Goal: Task Accomplishment & Management: Complete application form

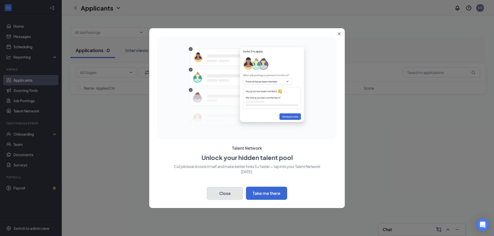
click at [221, 196] on button "Close" at bounding box center [225, 193] width 36 height 13
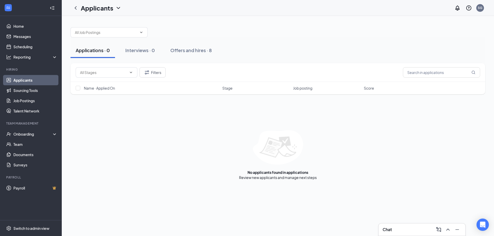
click at [403, 51] on div "Applications · 0 Interviews · 0 Offers and hires · 8" at bounding box center [277, 50] width 414 height 15
click at [146, 33] on span at bounding box center [108, 32] width 77 height 10
click at [110, 55] on div "Host (SCADDABUSH Whitby)" at bounding box center [99, 56] width 48 height 6
type input "Host (SCADDABUSH Whitby)"
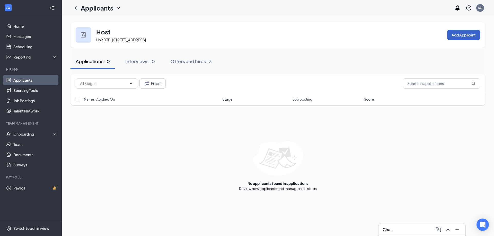
click at [466, 32] on button "Add Applicant" at bounding box center [463, 35] width 33 height 10
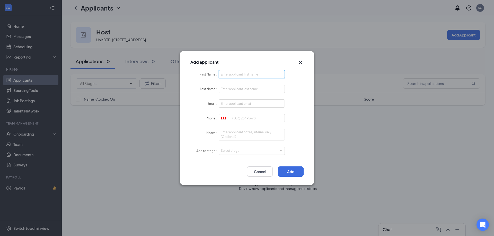
click at [249, 72] on input "First Name" at bounding box center [252, 74] width 66 height 8
type input "Jayden"
type input "[PERSON_NAME]"
click at [271, 102] on input "Email" at bounding box center [252, 103] width 66 height 8
type input "[EMAIL_ADDRESS][DOMAIN_NAME]"
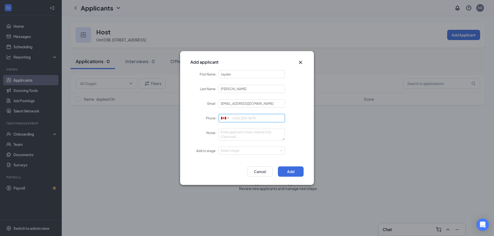
click at [254, 118] on input "Phone" at bounding box center [252, 118] width 66 height 8
click at [241, 152] on div "Select stage" at bounding box center [251, 150] width 60 height 5
type input "4378827818"
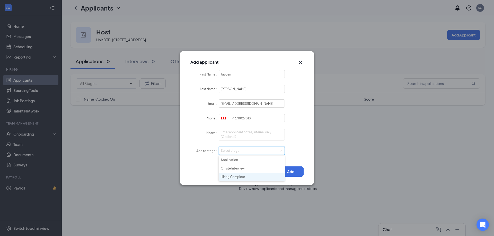
click at [237, 174] on li "Hiring Complete" at bounding box center [252, 177] width 66 height 8
click at [223, 169] on div "Add Cancel" at bounding box center [246, 172] width 113 height 10
click at [273, 152] on div "Select stage Hiring Complete" at bounding box center [252, 151] width 62 height 8
click at [224, 175] on li "Hiring Complete" at bounding box center [252, 177] width 66 height 8
click at [203, 171] on div "Add Cancel" at bounding box center [246, 172] width 113 height 10
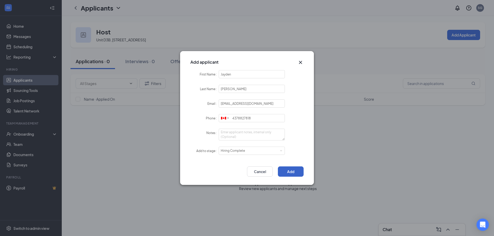
click at [292, 169] on button "Add" at bounding box center [291, 172] width 26 height 10
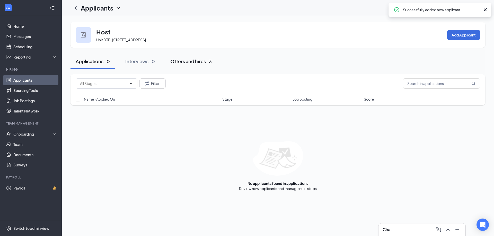
click at [192, 61] on div "Offers and hires · 3" at bounding box center [190, 61] width 41 height 6
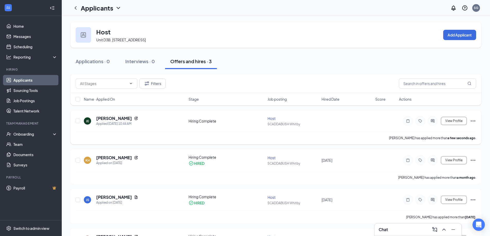
click at [469, 121] on div "View Profile" at bounding box center [437, 121] width 77 height 10
click at [473, 121] on icon "Ellipses" at bounding box center [473, 121] width 6 height 6
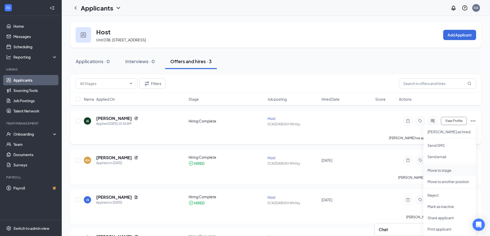
click at [449, 171] on p "Move to stage" at bounding box center [449, 170] width 44 height 5
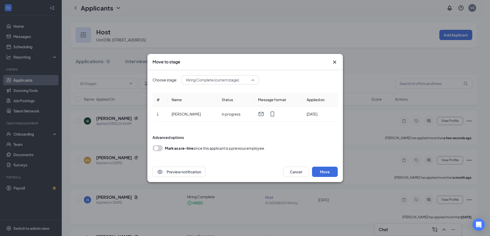
click at [251, 80] on span "Hiring Complete (current stage)" at bounding box center [220, 80] width 68 height 8
click at [279, 77] on div "Choose stage: Hiring Complete (current stage) 3776801 3776802 Application Onsit…" at bounding box center [244, 79] width 185 height 9
click at [331, 171] on button "Move" at bounding box center [325, 172] width 26 height 10
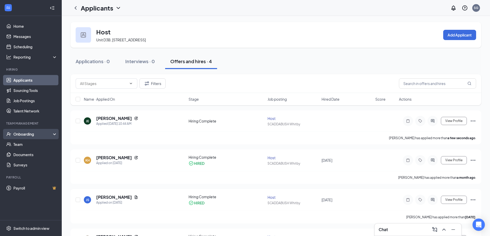
click at [29, 135] on div "Onboarding" at bounding box center [33, 134] width 40 height 5
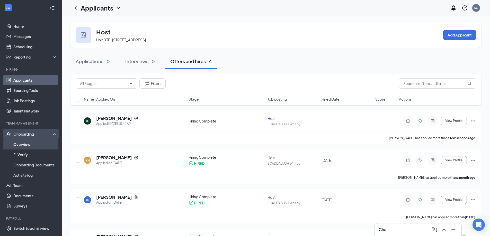
click at [25, 144] on link "Overview" at bounding box center [35, 144] width 44 height 10
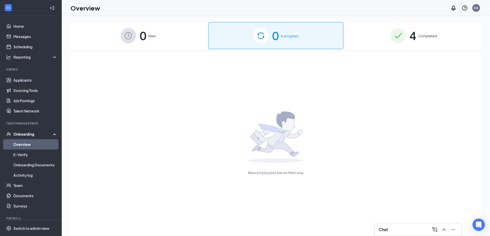
click at [180, 42] on div "0 New" at bounding box center [137, 35] width 135 height 27
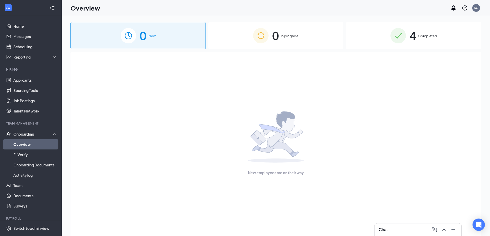
click at [311, 28] on div "0 In progress" at bounding box center [275, 35] width 135 height 27
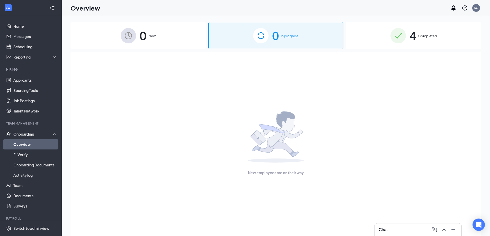
click at [447, 34] on div "4 Completed" at bounding box center [413, 35] width 135 height 27
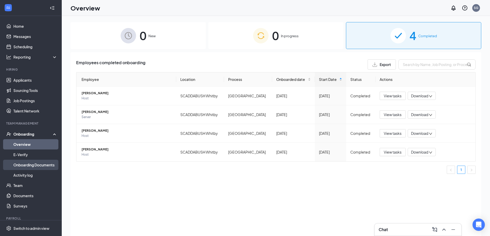
click at [31, 165] on link "Onboarding Documents" at bounding box center [35, 165] width 44 height 10
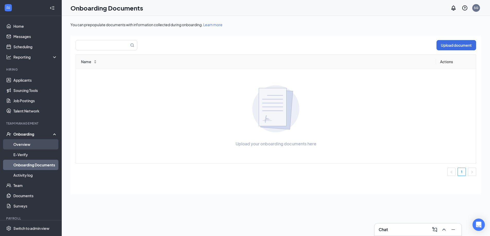
click at [29, 143] on link "Overview" at bounding box center [35, 144] width 44 height 10
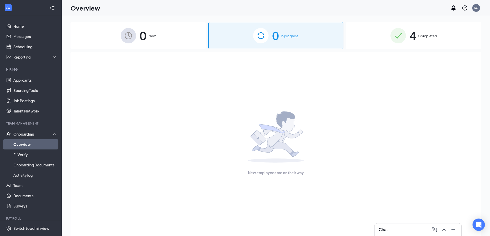
click at [419, 42] on div "4 Completed" at bounding box center [413, 35] width 135 height 27
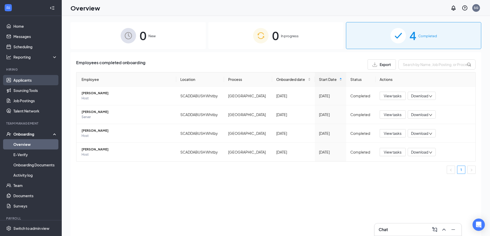
click at [30, 80] on link "Applicants" at bounding box center [35, 80] width 44 height 10
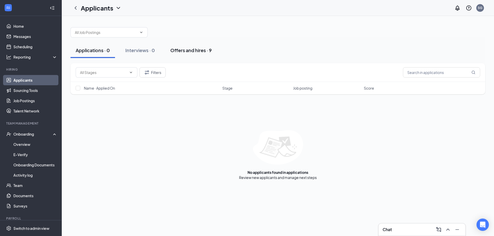
click at [194, 48] on div "Offers and hires · 9" at bounding box center [190, 50] width 41 height 6
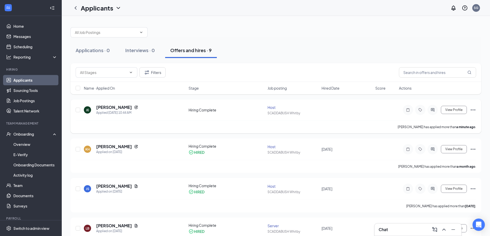
click at [474, 110] on icon "Ellipses" at bounding box center [473, 110] width 6 height 6
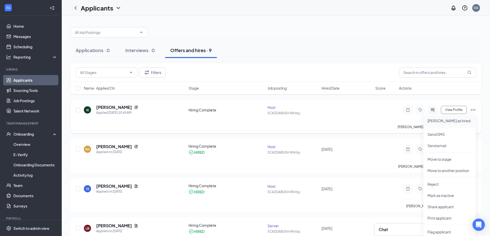
click at [447, 121] on p "[PERSON_NAME] as hired" at bounding box center [449, 120] width 44 height 5
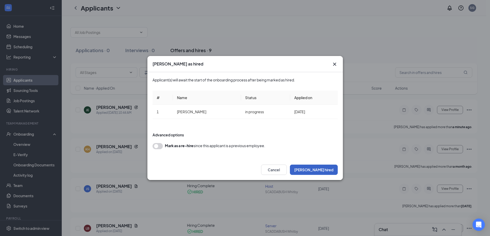
click at [330, 168] on button "[PERSON_NAME] hired" at bounding box center [314, 170] width 48 height 10
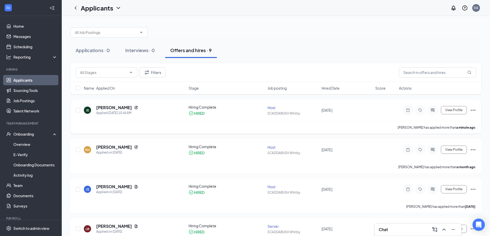
click at [476, 112] on div "JE [PERSON_NAME] Applied [DATE] 10:44 AM Hiring Complete HIRED Host [PERSON_NAM…" at bounding box center [275, 116] width 411 height 34
click at [474, 111] on icon "Ellipses" at bounding box center [473, 110] width 6 height 6
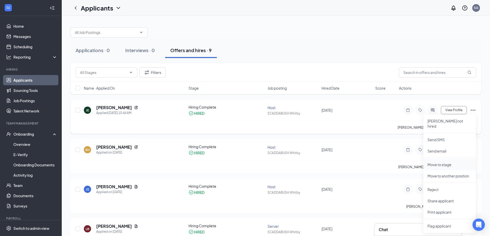
click at [447, 159] on li "Move to stage" at bounding box center [449, 164] width 52 height 11
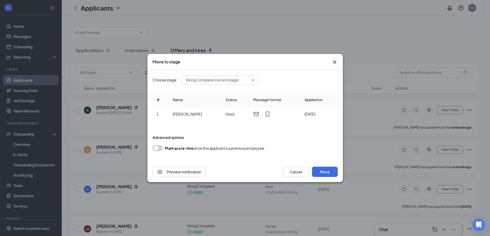
click at [334, 62] on icon "Cross" at bounding box center [334, 62] width 3 height 3
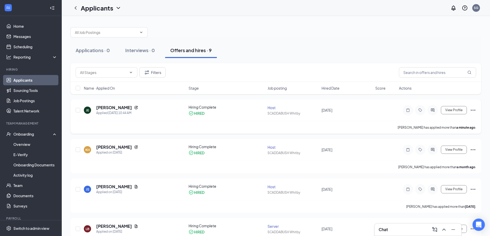
click at [474, 110] on icon "Ellipses" at bounding box center [473, 110] width 6 height 6
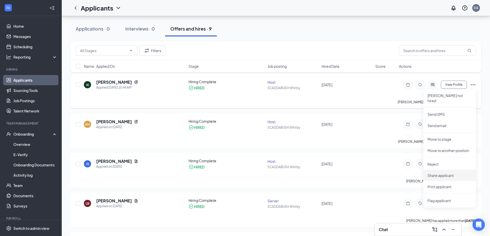
scroll to position [26, 0]
click at [290, 21] on div "Applications · 0 Interviews · 0 Offers and hires · 9" at bounding box center [275, 28] width 411 height 15
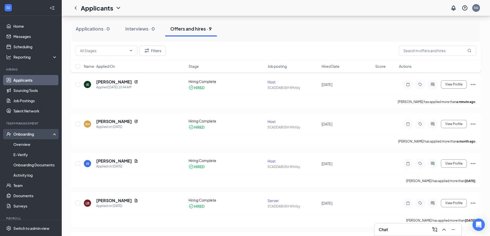
click at [22, 135] on div "Onboarding" at bounding box center [33, 134] width 40 height 5
click at [24, 134] on div "Onboarding" at bounding box center [33, 134] width 40 height 5
click at [28, 143] on link "Overview" at bounding box center [35, 144] width 44 height 10
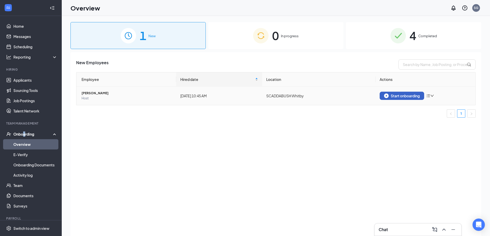
click at [410, 95] on div "Start onboarding" at bounding box center [402, 96] width 36 height 5
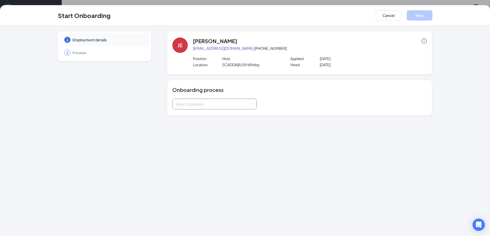
click at [256, 106] on div "Select a process" at bounding box center [214, 104] width 84 height 11
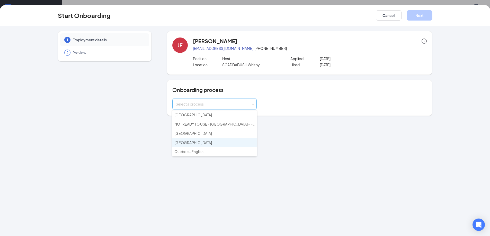
click at [192, 143] on li "[GEOGRAPHIC_DATA]" at bounding box center [214, 142] width 84 height 9
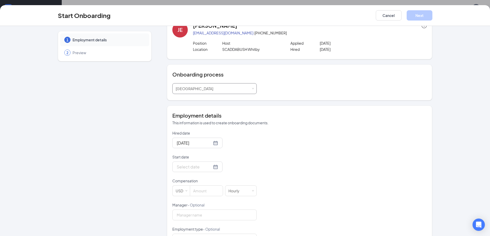
scroll to position [51, 0]
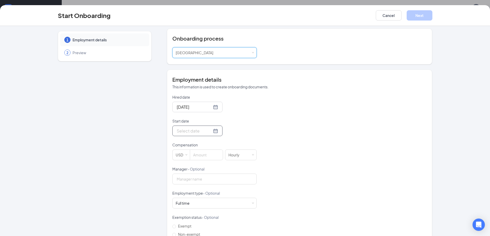
click at [210, 131] on div at bounding box center [197, 131] width 41 height 6
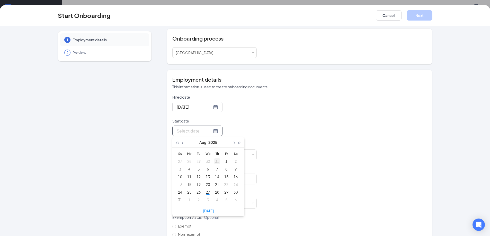
type input "[DATE]"
click at [233, 143] on span "button" at bounding box center [233, 143] width 3 height 3
type input "[DATE]"
click at [197, 160] on div "2" at bounding box center [198, 161] width 6 height 6
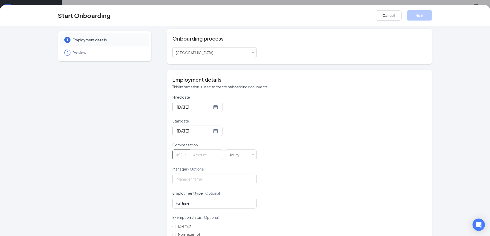
click at [182, 156] on div "USD" at bounding box center [181, 155] width 11 height 10
click at [176, 174] on li "CAD" at bounding box center [178, 174] width 17 height 8
click at [196, 155] on input at bounding box center [206, 155] width 32 height 10
type input "17.2"
click at [333, 159] on div "Hired date [DATE] Start date [DATE] [DATE] Su Mo Tu We Th Fr Sa 31 1 2 3 4 5 6 …" at bounding box center [299, 179] width 254 height 168
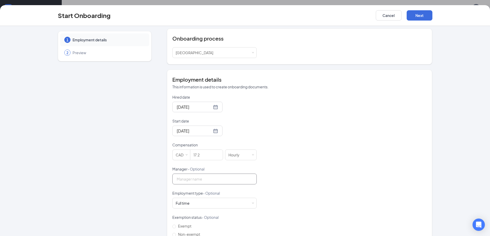
click at [204, 179] on input "Manager - Optional" at bounding box center [214, 179] width 84 height 11
type input "[PERSON_NAME]"
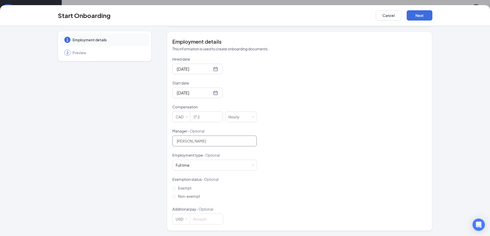
scroll to position [23, 0]
click at [251, 163] on div "Full time Works 30+ hours per week and is reasonably expected to work" at bounding box center [215, 165] width 78 height 10
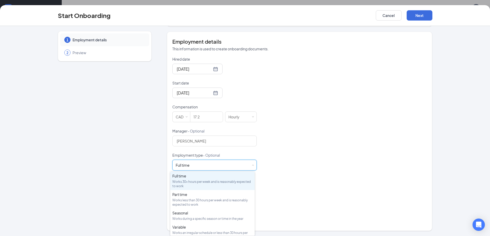
click at [288, 159] on div "Hired date [DATE] Start date [DATE] [DATE] Su Mo Tu We Th Fr Sa 31 1 2 3 4 5 6 …" at bounding box center [299, 141] width 254 height 168
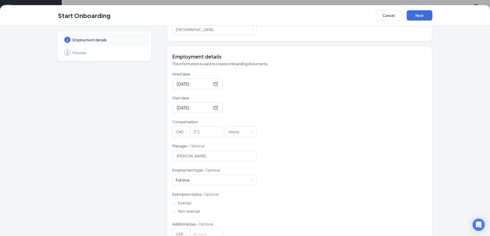
scroll to position [64, 0]
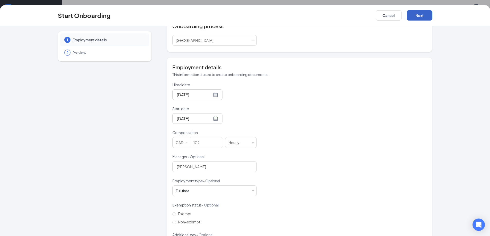
click at [421, 15] on button "Next" at bounding box center [419, 15] width 26 height 10
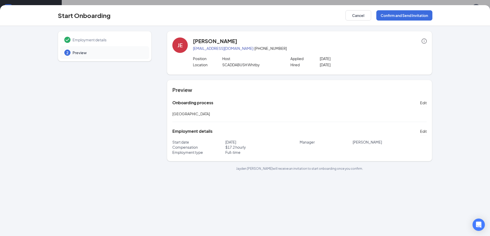
scroll to position [0, 0]
click at [415, 16] on button "Confirm and Send Invitation" at bounding box center [404, 15] width 56 height 10
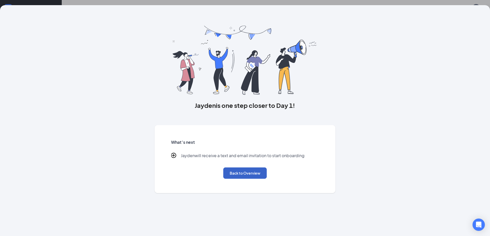
click at [253, 174] on button "Back to Overview" at bounding box center [244, 173] width 43 height 11
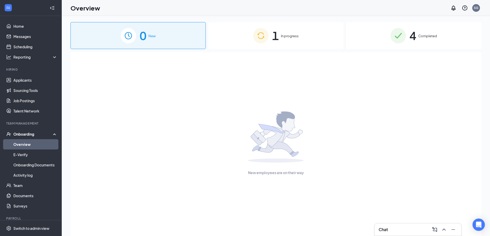
click at [322, 34] on div "1 In progress" at bounding box center [275, 35] width 135 height 27
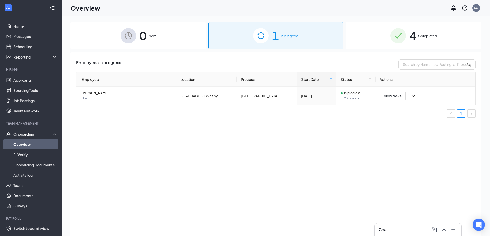
click at [187, 183] on div "Employees in progress Employee Location Process Start Date Status Actions [PERS…" at bounding box center [275, 150] width 411 height 197
click at [377, 162] on div "Employees in progress Employee Location Process Start Date Status Actions [PERS…" at bounding box center [275, 150] width 411 height 197
click at [20, 23] on link "Home" at bounding box center [35, 26] width 44 height 10
